Goal: Task Accomplishment & Management: Manage account settings

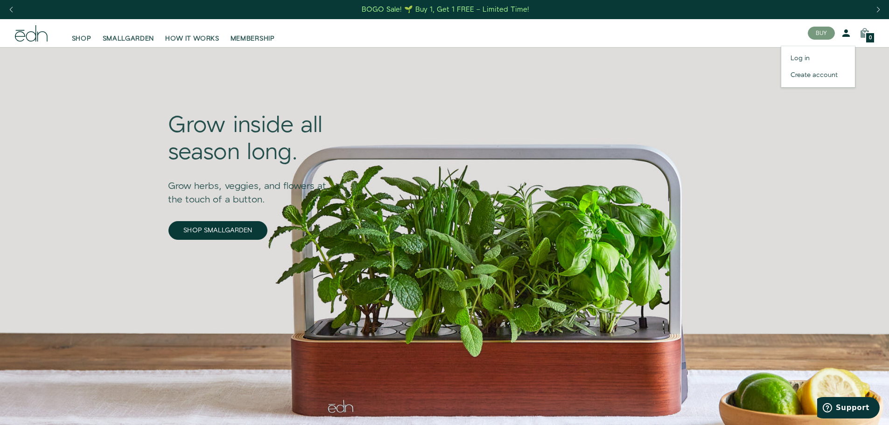
click at [849, 33] on icon at bounding box center [846, 33] width 11 height 11
click at [804, 60] on link "Log in" at bounding box center [819, 58] width 74 height 17
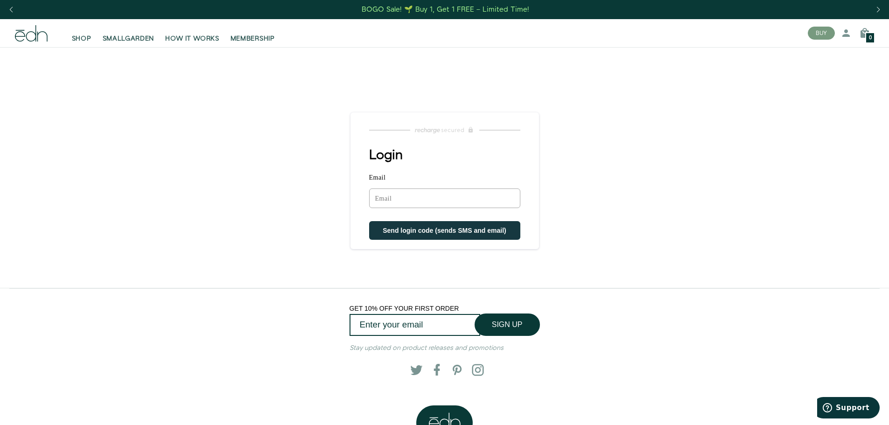
drag, startPoint x: 426, startPoint y: 193, endPoint x: 431, endPoint y: 194, distance: 5.3
click at [427, 192] on input "Email" at bounding box center [444, 199] width 151 height 20
type input "julia@bodycenteredtherapies.com"
click at [436, 227] on button "Send login code (sends SMS and email)" at bounding box center [444, 231] width 151 height 19
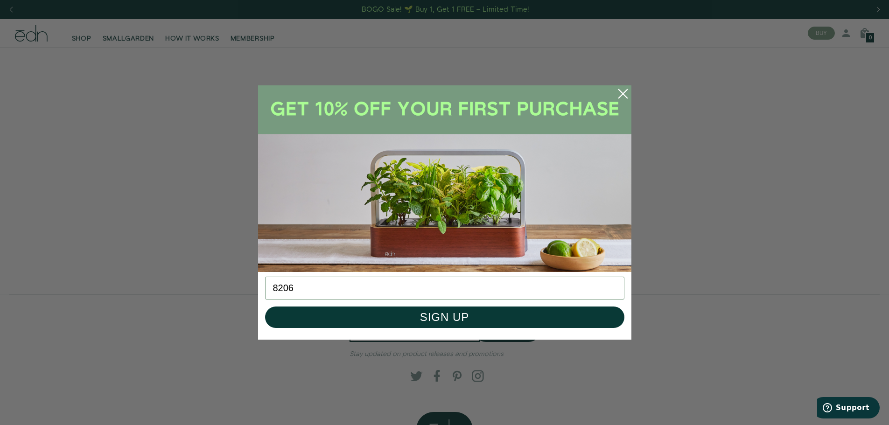
type input "8206"
click at [621, 93] on circle "Close dialog" at bounding box center [623, 94] width 21 height 21
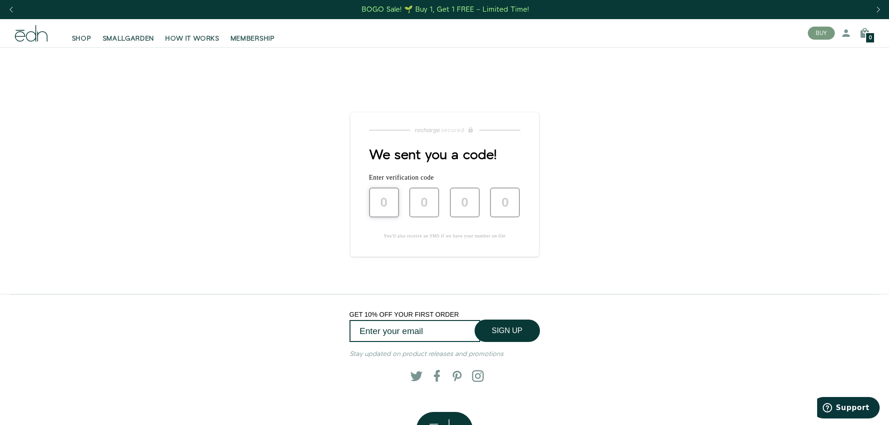
click at [389, 203] on input "text" at bounding box center [384, 203] width 30 height 30
type input "8"
type input "2"
type input "0"
type input "6"
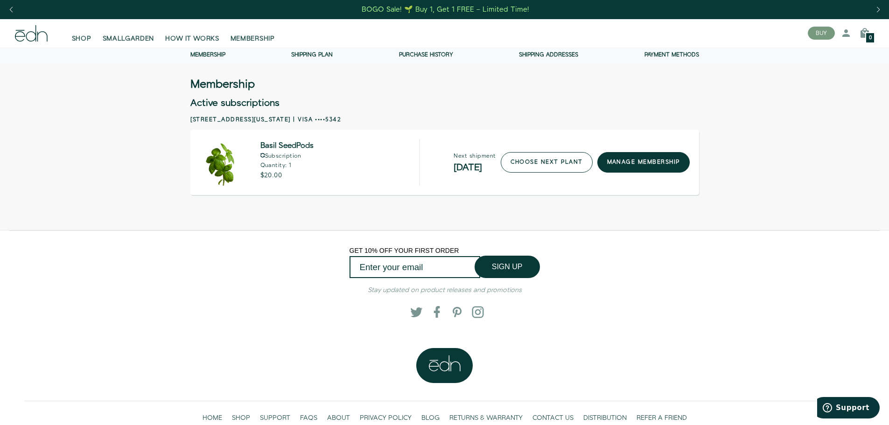
click at [530, 163] on link "choose next plant" at bounding box center [547, 162] width 92 height 21
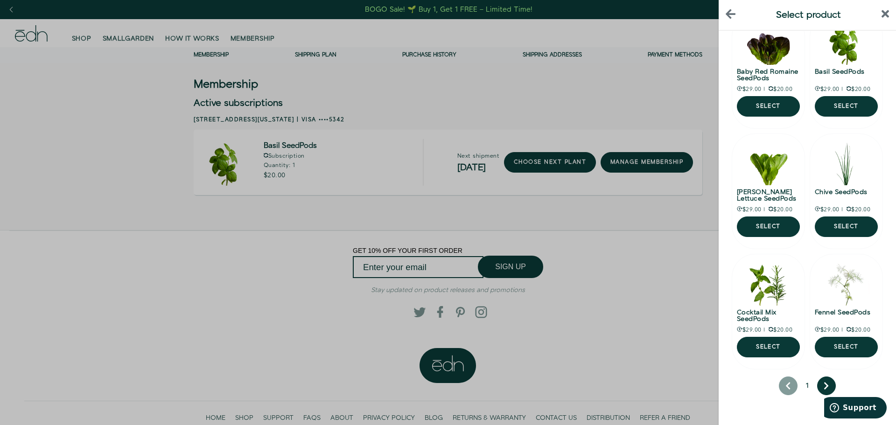
scroll to position [418, 0]
click at [824, 384] on icon "next page" at bounding box center [826, 386] width 5 height 8
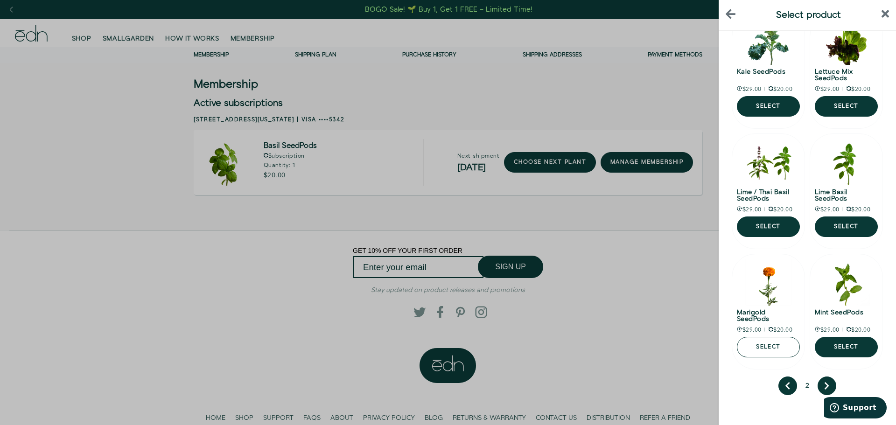
click at [800, 337] on button "Select" at bounding box center [768, 347] width 63 height 21
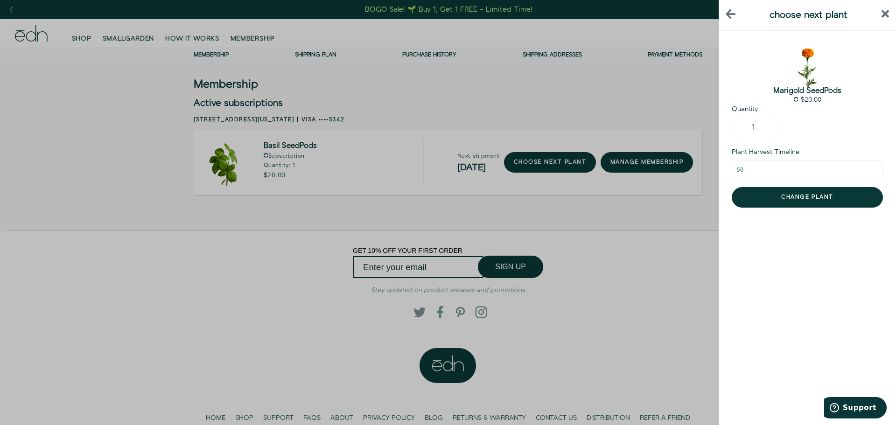
scroll to position [0, 0]
click at [793, 200] on button "Change plant" at bounding box center [807, 197] width 151 height 21
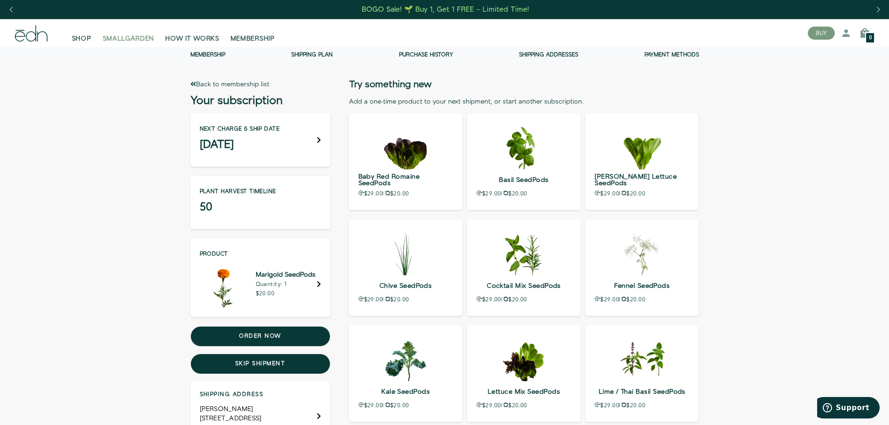
click at [125, 39] on span "SMALLGARDEN" at bounding box center [129, 38] width 52 height 9
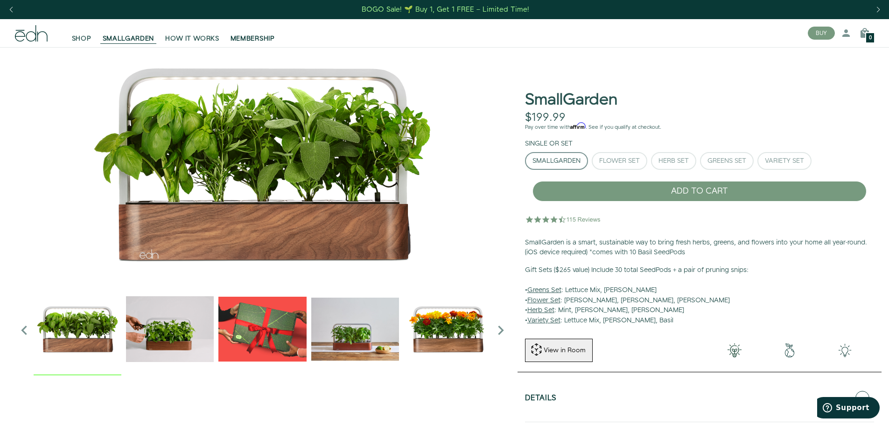
click at [255, 34] on link "MEMBERSHIP" at bounding box center [253, 33] width 56 height 21
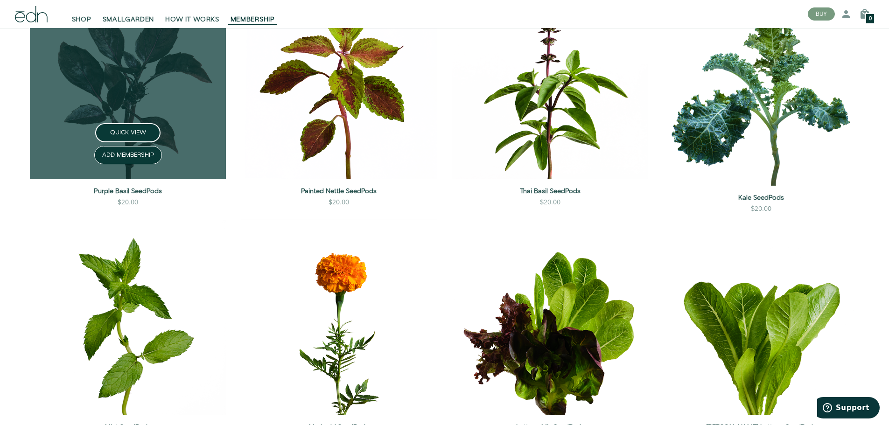
scroll to position [1121, 0]
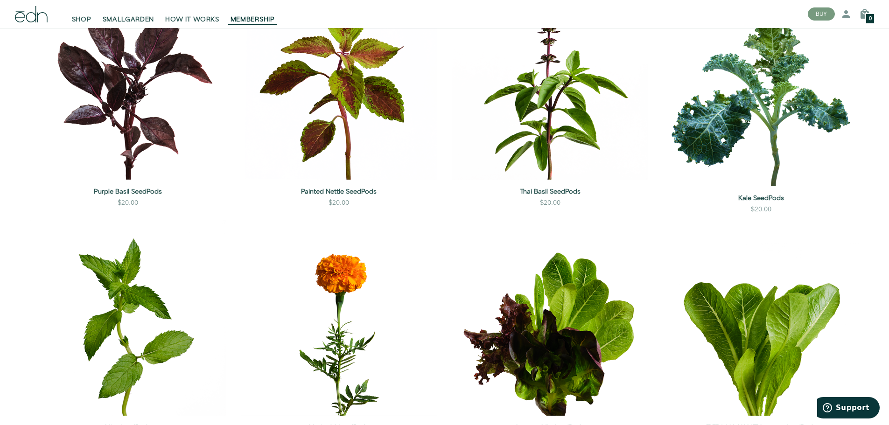
click at [22, 11] on rect at bounding box center [20, 11] width 9 height 1
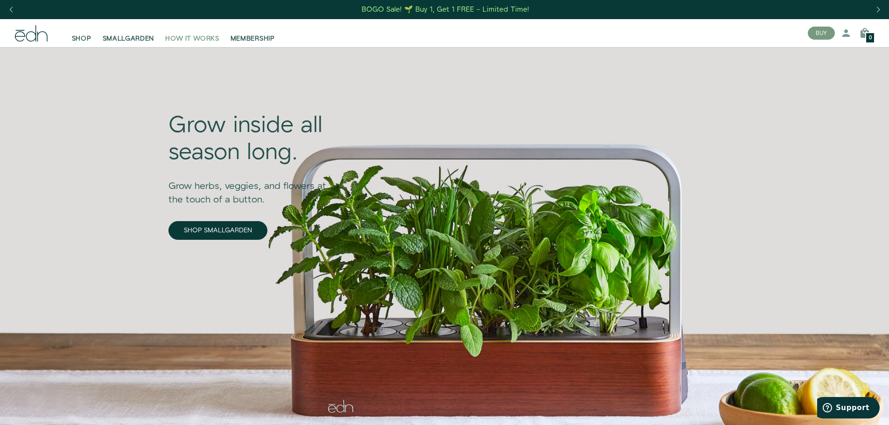
click at [193, 43] on span "HOW IT WORKS" at bounding box center [192, 38] width 54 height 9
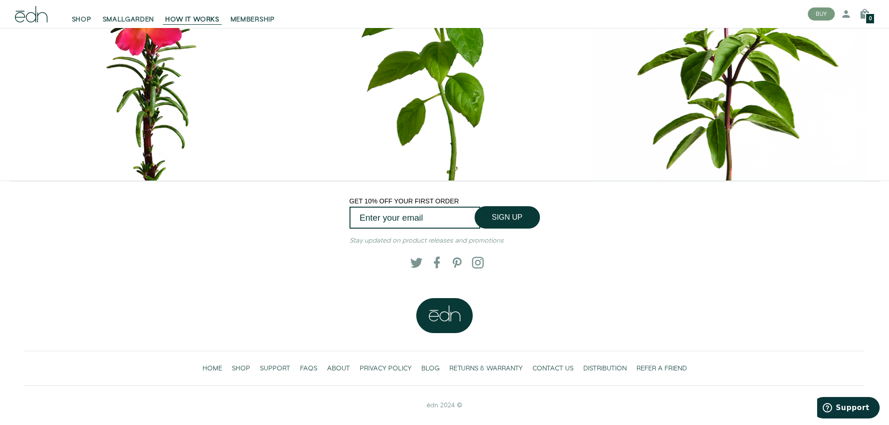
scroll to position [4511, 0]
